Goal: Task Accomplishment & Management: Use online tool/utility

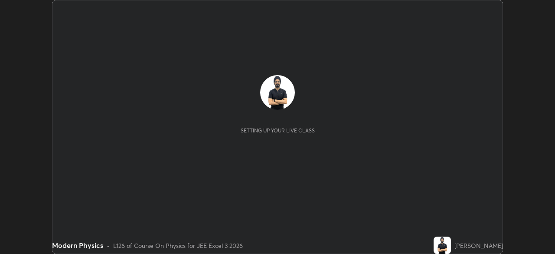
scroll to position [254, 555]
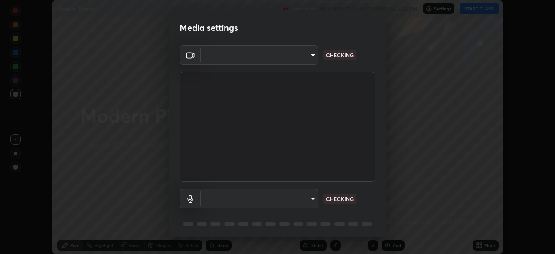
type input "b04d3f4aab0507a607fcb058103082b40897ea5b56942dd6fa8112f95d025699"
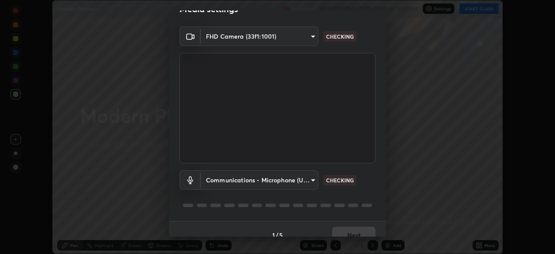
scroll to position [31, 0]
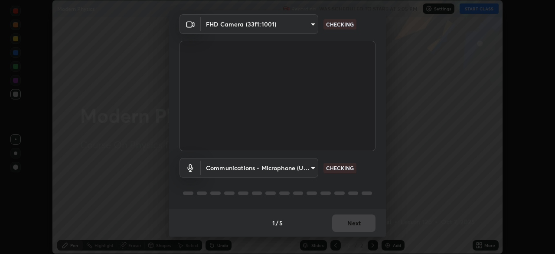
click at [299, 170] on body "Erase all Modern Physics Recording WAS SCHEDULED TO START AT 5:05 PM Settings S…" at bounding box center [277, 127] width 555 height 254
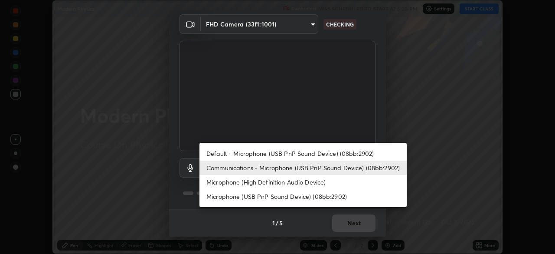
click at [291, 184] on li "Microphone (High Definition Audio Device)" at bounding box center [303, 182] width 207 height 14
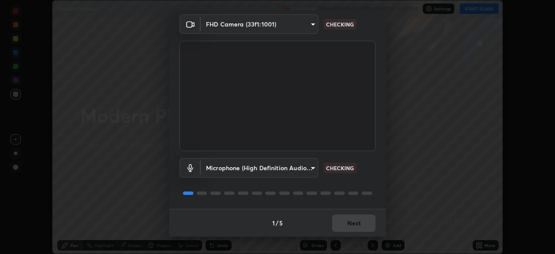
click at [288, 168] on body "Erase all Modern Physics Recording WAS SCHEDULED TO START AT 5:05 PM Settings S…" at bounding box center [277, 127] width 555 height 254
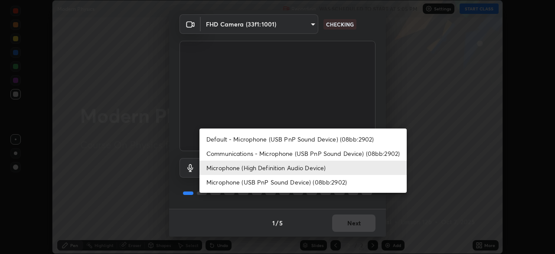
click at [291, 154] on li "Communications - Microphone (USB PnP Sound Device) (08bb:2902)" at bounding box center [303, 153] width 207 height 14
type input "communications"
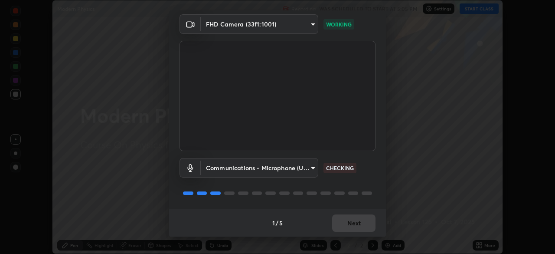
click at [356, 222] on div "1 / 5 Next" at bounding box center [277, 223] width 217 height 28
click at [356, 223] on div "1 / 5 Next" at bounding box center [277, 223] width 217 height 28
click at [355, 224] on div "1 / 5 Next" at bounding box center [277, 223] width 217 height 28
click at [355, 223] on div "1 / 5 Next" at bounding box center [277, 223] width 217 height 28
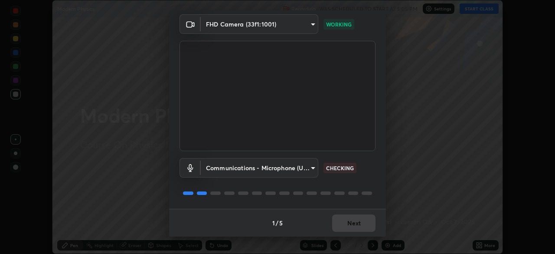
click at [355, 224] on div "1 / 5 Next" at bounding box center [277, 223] width 217 height 28
click at [356, 223] on div "1 / 5 Next" at bounding box center [277, 223] width 217 height 28
click at [357, 224] on button "Next" at bounding box center [353, 222] width 43 height 17
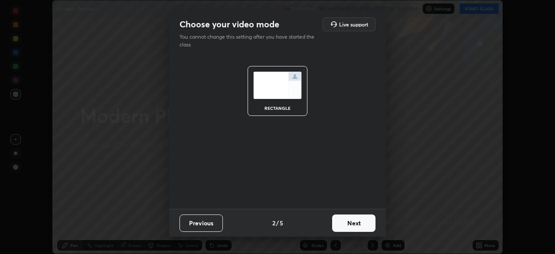
click at [356, 224] on button "Next" at bounding box center [353, 222] width 43 height 17
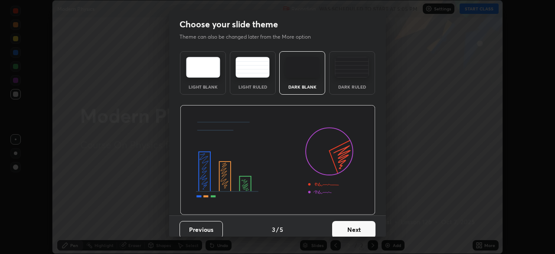
click at [358, 226] on button "Next" at bounding box center [353, 229] width 43 height 17
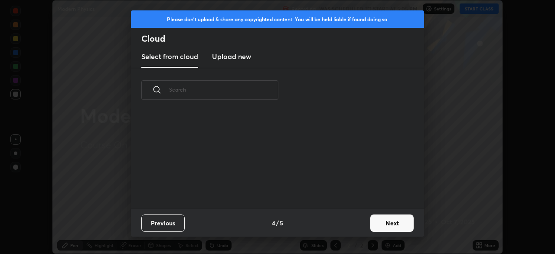
click at [361, 227] on div "Previous 4 / 5 Next" at bounding box center [277, 223] width 293 height 28
click at [375, 221] on button "Next" at bounding box center [392, 222] width 43 height 17
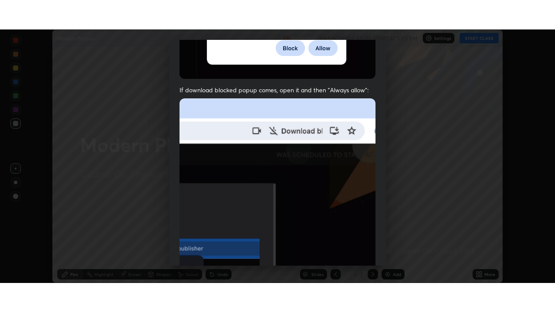
scroll to position [208, 0]
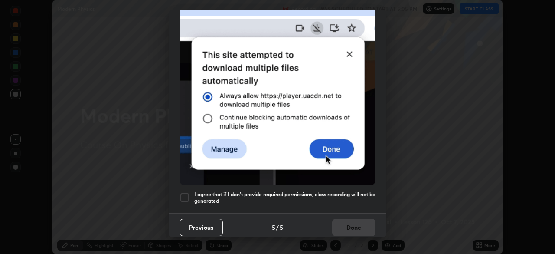
click at [296, 199] on h5 "I agree that if I don't provide required permissions, class recording will not …" at bounding box center [284, 197] width 181 height 13
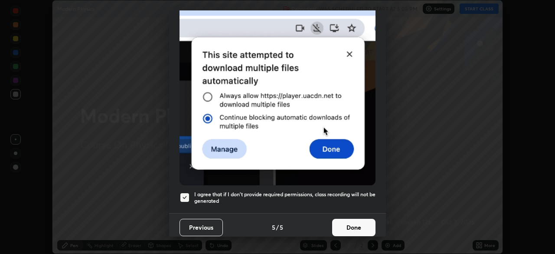
click at [338, 225] on button "Done" at bounding box center [353, 227] width 43 height 17
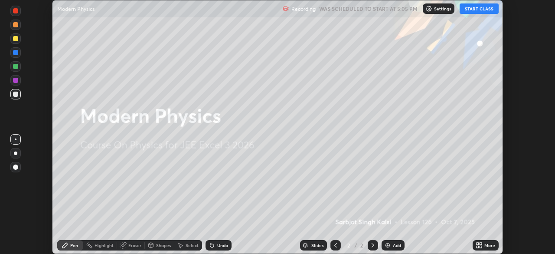
click at [487, 241] on div "More" at bounding box center [486, 245] width 26 height 10
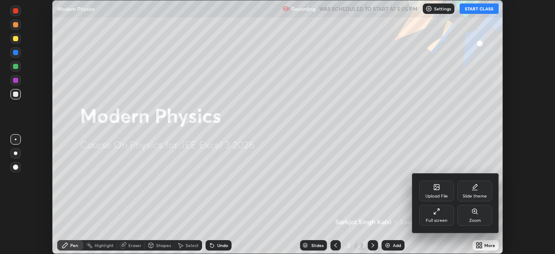
click at [444, 208] on div "Full screen" at bounding box center [437, 215] width 35 height 21
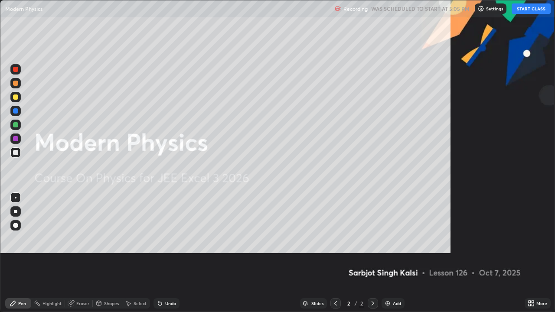
scroll to position [312, 555]
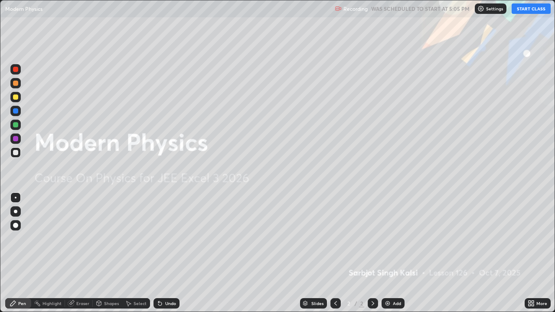
click at [528, 10] on button "START CLASS" at bounding box center [531, 8] width 39 height 10
click at [394, 253] on div "Add" at bounding box center [397, 304] width 8 height 4
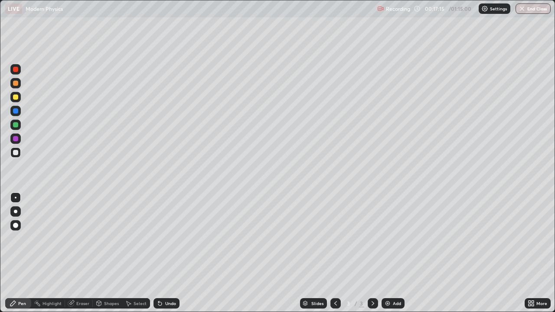
click at [19, 93] on div at bounding box center [15, 97] width 10 height 10
click at [16, 212] on div at bounding box center [15, 211] width 3 height 3
click at [16, 154] on div at bounding box center [15, 152] width 5 height 5
click at [170, 253] on div "Undo" at bounding box center [170, 304] width 11 height 4
click at [176, 253] on div "Undo" at bounding box center [167, 304] width 26 height 10
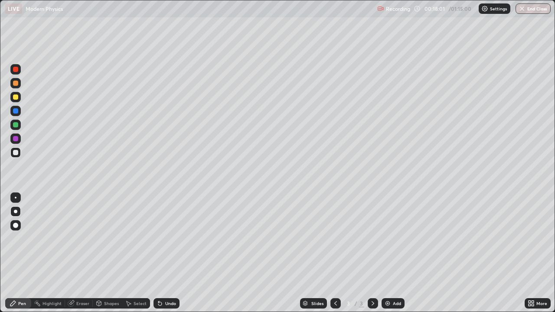
click at [183, 253] on div "Slides 3 / 3 Add" at bounding box center [352, 303] width 345 height 17
click at [176, 253] on div "Undo" at bounding box center [167, 304] width 26 height 10
click at [158, 253] on icon at bounding box center [158, 302] width 1 height 1
click at [157, 253] on icon at bounding box center [160, 303] width 7 height 7
click at [393, 253] on div "Add" at bounding box center [397, 304] width 8 height 4
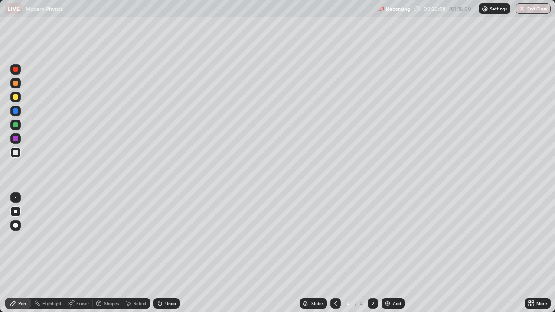
click at [16, 153] on div at bounding box center [15, 152] width 5 height 5
click at [16, 198] on div at bounding box center [16, 198] width 2 height 2
click at [17, 95] on div at bounding box center [15, 97] width 5 height 5
click at [76, 253] on div "Eraser" at bounding box center [82, 304] width 13 height 4
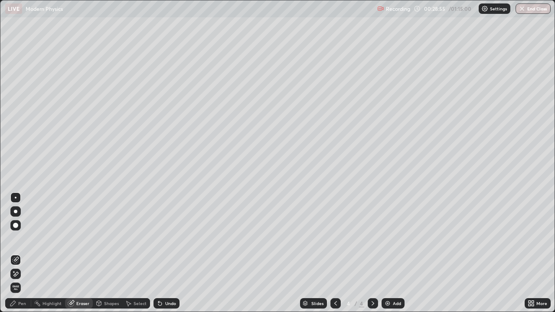
click at [19, 253] on icon at bounding box center [15, 274] width 7 height 7
click at [24, 253] on div "Pen" at bounding box center [18, 304] width 26 height 10
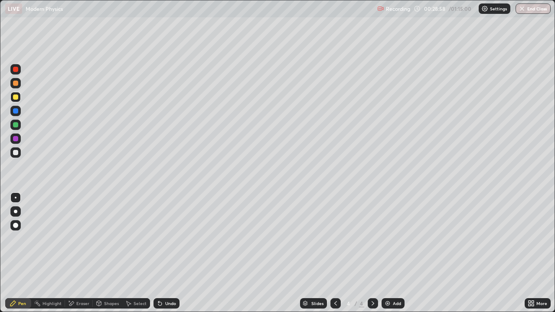
click at [15, 153] on div at bounding box center [15, 152] width 5 height 5
click at [16, 212] on div at bounding box center [15, 211] width 3 height 3
click at [17, 95] on div at bounding box center [15, 97] width 5 height 5
click at [16, 153] on div at bounding box center [15, 152] width 5 height 5
click at [16, 197] on div at bounding box center [16, 198] width 2 height 2
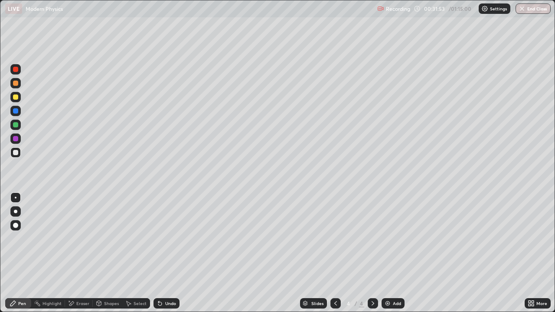
click at [91, 253] on div "Eraser" at bounding box center [79, 304] width 28 height 10
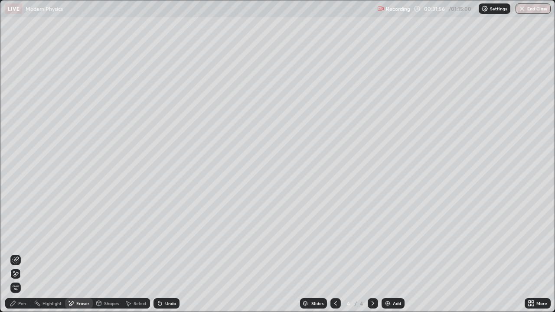
click at [20, 253] on div "Pen" at bounding box center [22, 304] width 8 height 4
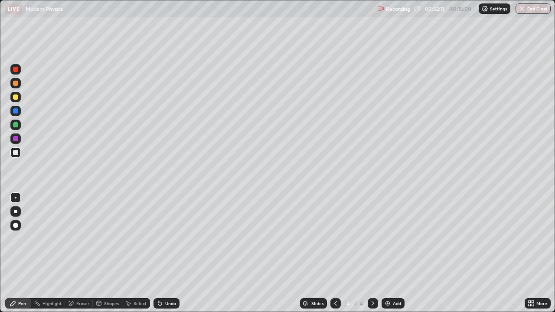
click at [19, 95] on div at bounding box center [15, 97] width 10 height 10
click at [16, 126] on div at bounding box center [15, 124] width 5 height 5
click at [20, 154] on div at bounding box center [15, 153] width 10 height 10
click at [75, 253] on div "Eraser" at bounding box center [79, 304] width 28 height 10
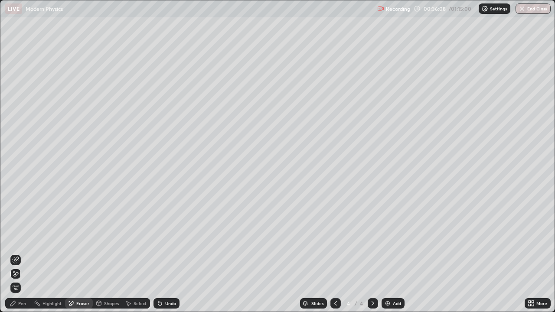
click at [23, 253] on div "Pen" at bounding box center [22, 304] width 8 height 4
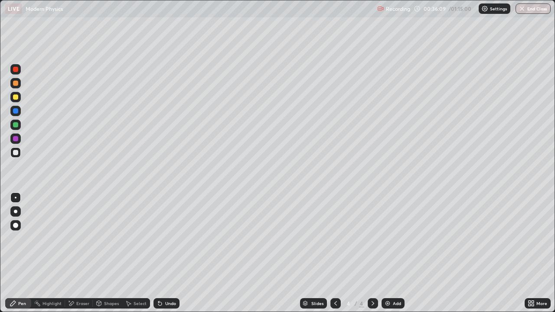
click at [16, 98] on div at bounding box center [15, 97] width 5 height 5
click at [17, 154] on div at bounding box center [15, 152] width 5 height 5
click at [391, 253] on div "Add" at bounding box center [393, 304] width 23 height 10
click at [19, 157] on div at bounding box center [15, 153] width 10 height 10
click at [177, 253] on div "Undo" at bounding box center [167, 304] width 26 height 10
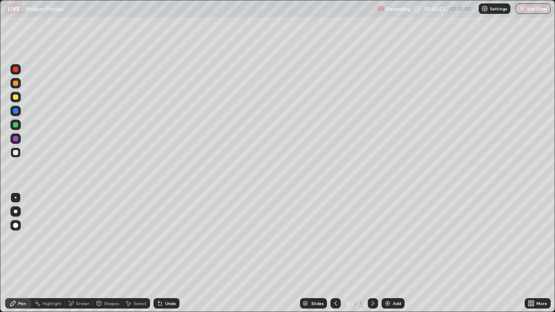
click at [85, 253] on div "Eraser" at bounding box center [82, 304] width 13 height 4
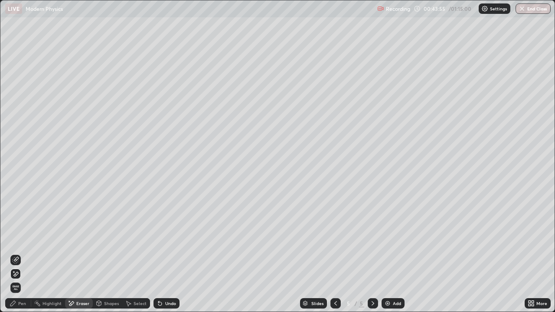
click at [26, 253] on div "Pen" at bounding box center [18, 304] width 26 height 10
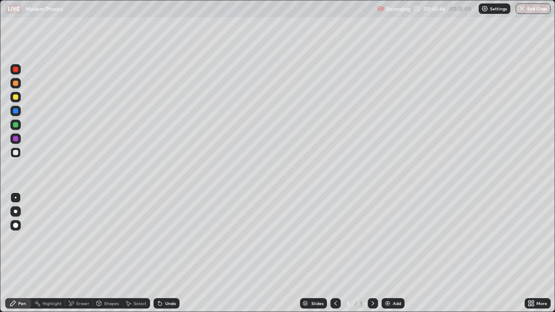
click at [389, 253] on img at bounding box center [387, 303] width 7 height 7
click at [16, 212] on div at bounding box center [15, 211] width 3 height 3
click at [16, 153] on div at bounding box center [15, 152] width 5 height 5
click at [16, 198] on div at bounding box center [16, 198] width 2 height 2
click at [336, 253] on icon at bounding box center [335, 303] width 7 height 7
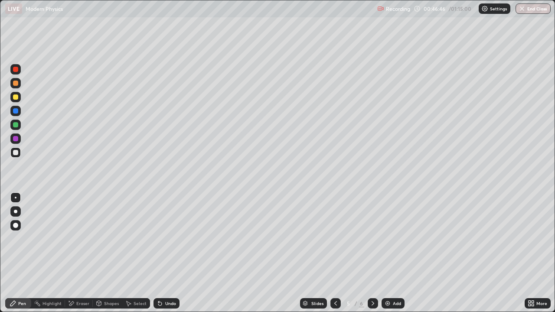
click at [372, 253] on icon at bounding box center [373, 303] width 7 height 7
click at [83, 253] on div "Eraser" at bounding box center [82, 304] width 13 height 4
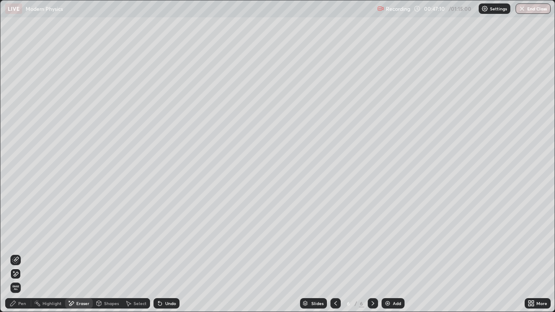
click at [17, 253] on icon at bounding box center [15, 260] width 7 height 7
click at [23, 253] on div "Pen" at bounding box center [22, 304] width 8 height 4
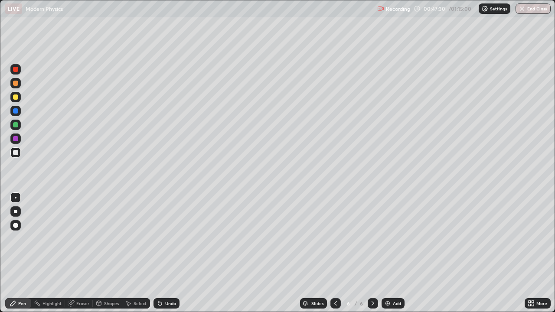
click at [16, 111] on div at bounding box center [15, 110] width 5 height 5
click at [19, 154] on div at bounding box center [15, 153] width 10 height 10
click at [75, 253] on div "Eraser" at bounding box center [79, 304] width 28 height 10
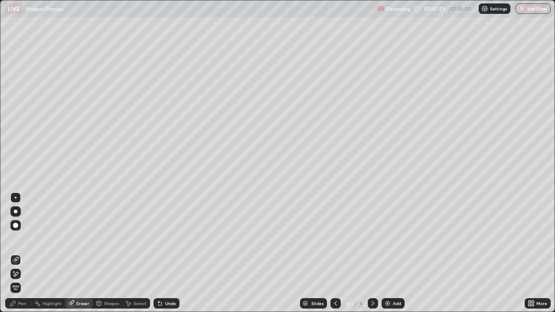
click at [17, 253] on div "Pen" at bounding box center [18, 304] width 26 height 10
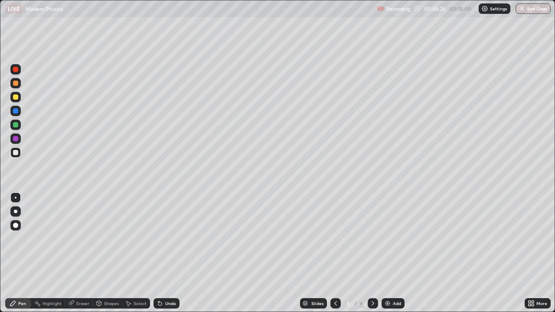
click at [13, 125] on div at bounding box center [15, 124] width 5 height 5
click at [77, 253] on div "Eraser" at bounding box center [79, 304] width 28 height 10
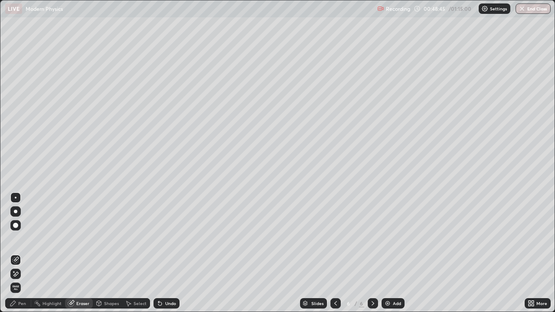
click at [15, 253] on icon at bounding box center [15, 274] width 7 height 7
click at [19, 253] on div "Pen" at bounding box center [22, 304] width 8 height 4
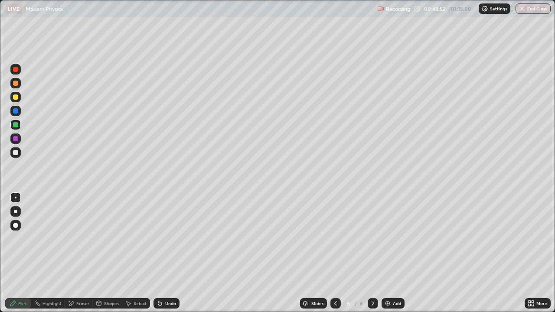
click at [14, 155] on div at bounding box center [15, 152] width 5 height 5
click at [80, 253] on div "Eraser" at bounding box center [82, 304] width 13 height 4
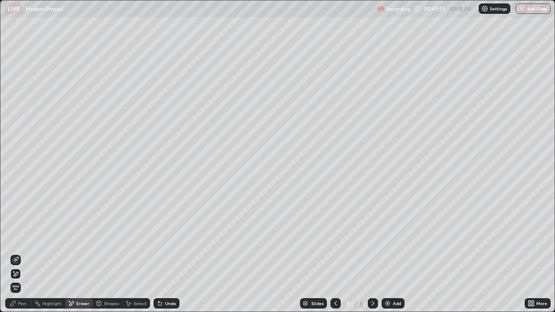
click at [16, 253] on icon at bounding box center [16, 259] width 5 height 4
click at [22, 253] on div "Pen" at bounding box center [22, 304] width 8 height 4
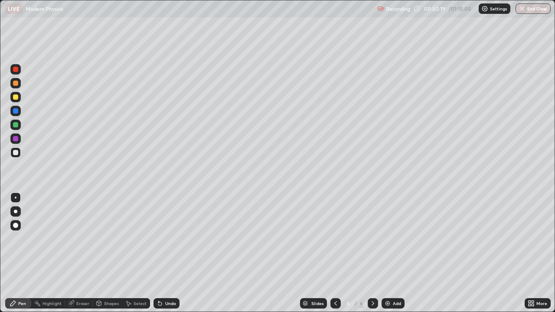
click at [20, 151] on div at bounding box center [15, 153] width 10 height 10
click at [75, 253] on div "Eraser" at bounding box center [79, 304] width 28 height 10
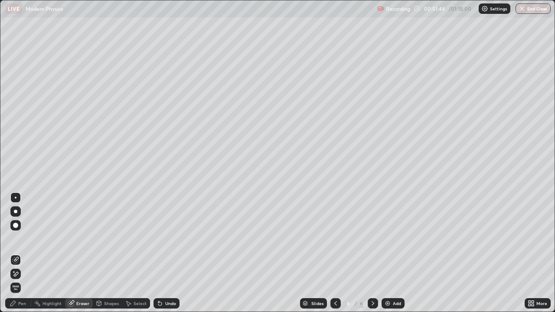
click at [16, 253] on icon at bounding box center [13, 303] width 7 height 7
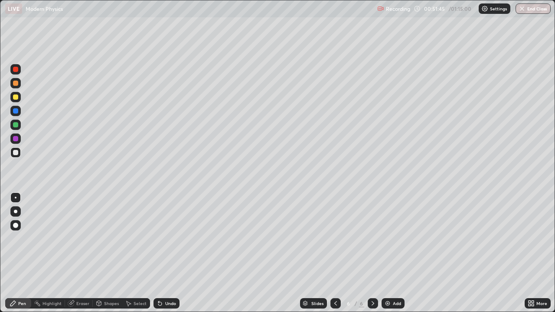
click at [16, 156] on div at bounding box center [15, 153] width 10 height 10
click at [20, 126] on div at bounding box center [15, 125] width 10 height 10
click at [19, 155] on div at bounding box center [15, 153] width 10 height 10
click at [85, 253] on div "Eraser" at bounding box center [82, 304] width 13 height 4
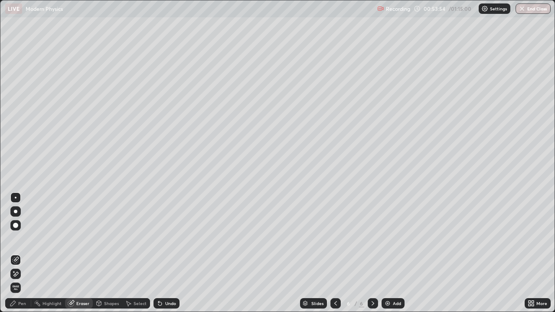
click at [19, 253] on icon at bounding box center [15, 274] width 7 height 7
click at [24, 253] on div "Pen" at bounding box center [22, 304] width 8 height 4
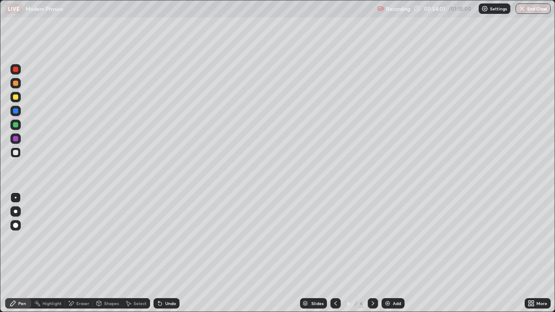
click at [83, 253] on div "Eraser" at bounding box center [82, 304] width 13 height 4
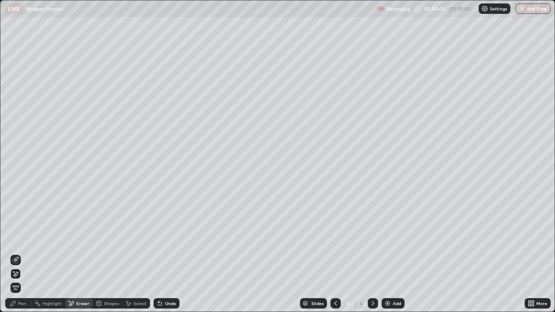
click at [173, 253] on div "Undo" at bounding box center [170, 304] width 11 height 4
click at [176, 253] on div "Undo" at bounding box center [167, 304] width 26 height 10
click at [16, 253] on icon at bounding box center [15, 260] width 7 height 7
click at [22, 253] on div "Pen" at bounding box center [22, 304] width 8 height 4
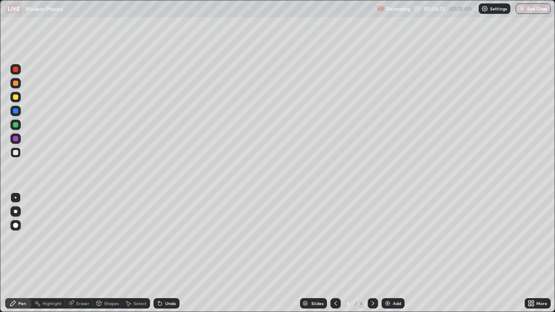
click at [18, 156] on div at bounding box center [15, 153] width 10 height 10
click at [171, 253] on div "Undo" at bounding box center [167, 304] width 26 height 10
click at [16, 125] on div at bounding box center [15, 124] width 5 height 5
click at [76, 253] on div "Eraser" at bounding box center [79, 304] width 28 height 10
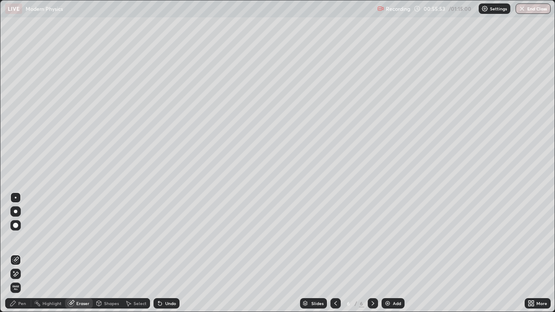
click at [20, 253] on div "Pen" at bounding box center [22, 304] width 8 height 4
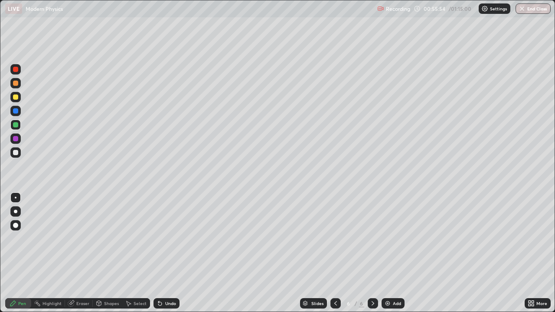
click at [14, 99] on div at bounding box center [15, 97] width 5 height 5
click at [82, 253] on div "Eraser" at bounding box center [82, 304] width 13 height 4
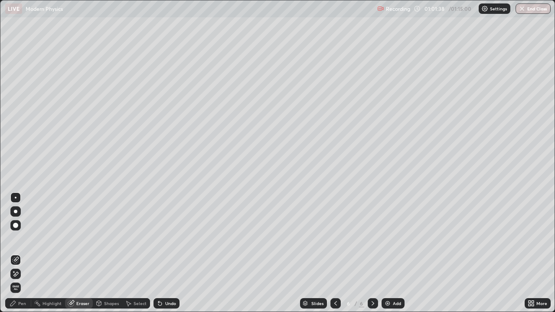
click at [17, 253] on icon at bounding box center [15, 274] width 7 height 7
click at [23, 253] on div "Pen" at bounding box center [22, 304] width 8 height 4
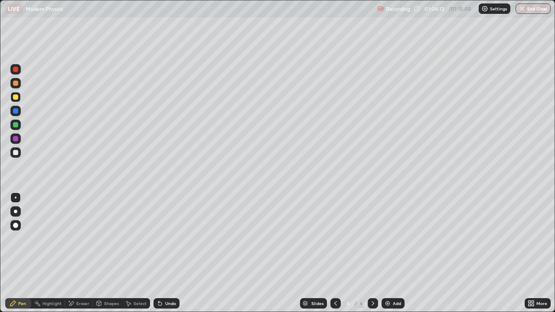
click at [138, 253] on div "Select" at bounding box center [140, 304] width 13 height 4
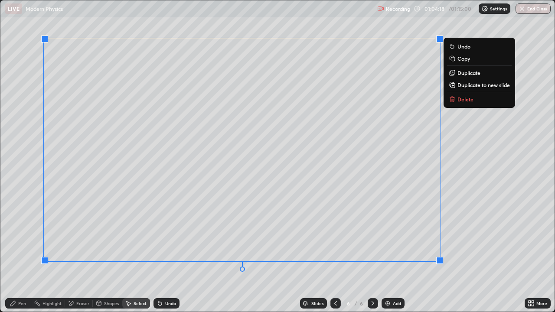
click at [450, 29] on div "0 ° Undo Copy Duplicate Duplicate to new slide Delete" at bounding box center [277, 156] width 555 height 312
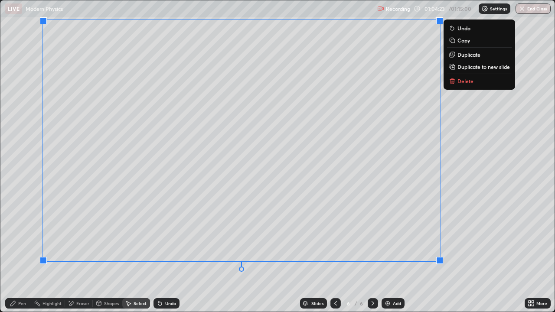
click at [468, 71] on button "Duplicate to new slide" at bounding box center [479, 67] width 65 height 10
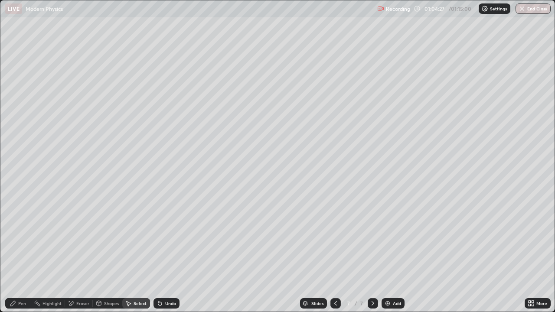
click at [85, 253] on div "Eraser" at bounding box center [79, 304] width 28 height 10
click at [141, 253] on div "Select" at bounding box center [140, 304] width 13 height 4
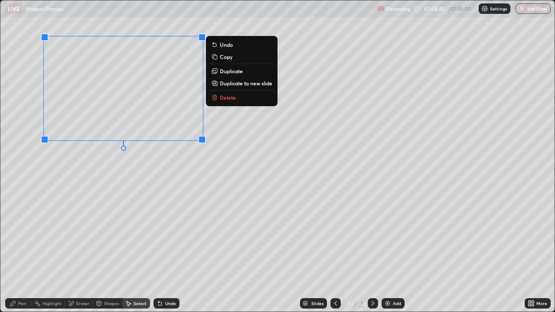
click at [217, 214] on div "0 ° Undo Copy Duplicate Duplicate to new slide Delete" at bounding box center [277, 156] width 555 height 312
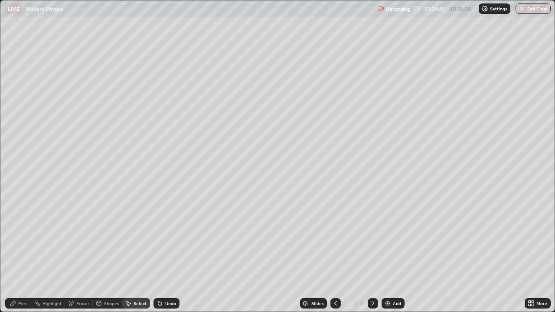
click at [24, 253] on div "Pen" at bounding box center [22, 304] width 8 height 4
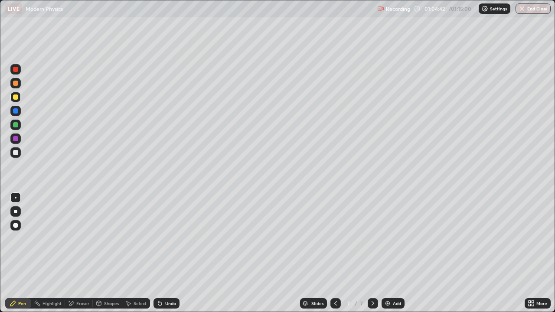
click at [18, 152] on div at bounding box center [15, 152] width 5 height 5
click at [20, 153] on div at bounding box center [15, 153] width 10 height 10
click at [16, 95] on div at bounding box center [15, 97] width 5 height 5
click at [161, 253] on icon at bounding box center [159, 303] width 3 height 3
click at [14, 99] on div at bounding box center [15, 97] width 5 height 5
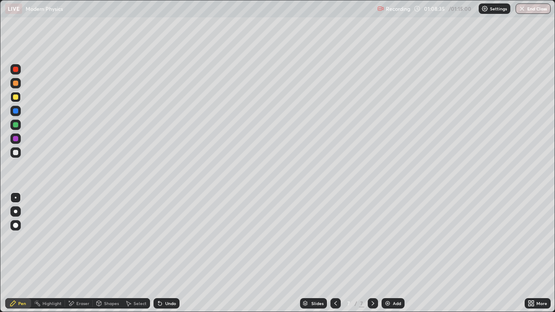
click at [75, 253] on div "Eraser" at bounding box center [79, 304] width 28 height 10
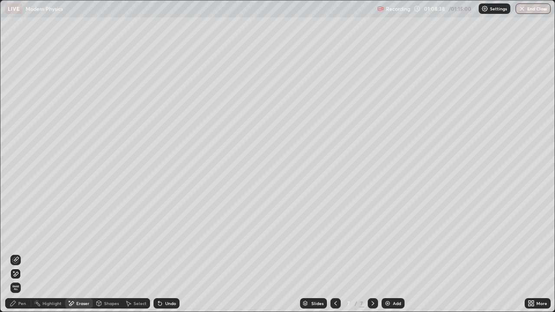
click at [25, 253] on div "Pen" at bounding box center [22, 304] width 8 height 4
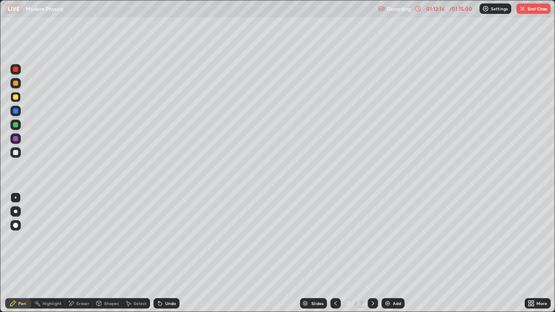
click at [529, 9] on button "End Class" at bounding box center [534, 8] width 34 height 10
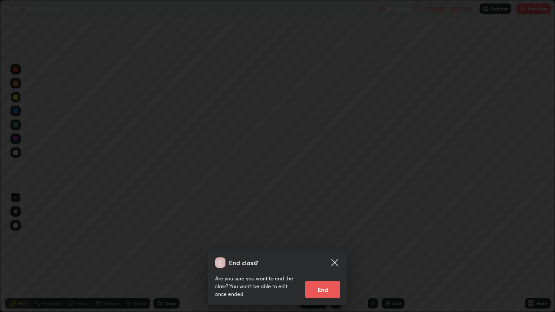
click at [327, 253] on button "End" at bounding box center [323, 289] width 35 height 17
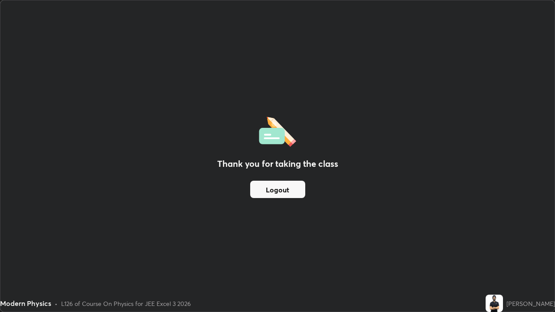
click at [277, 186] on button "Logout" at bounding box center [277, 189] width 55 height 17
